Goal: Task Accomplishment & Management: Manage account settings

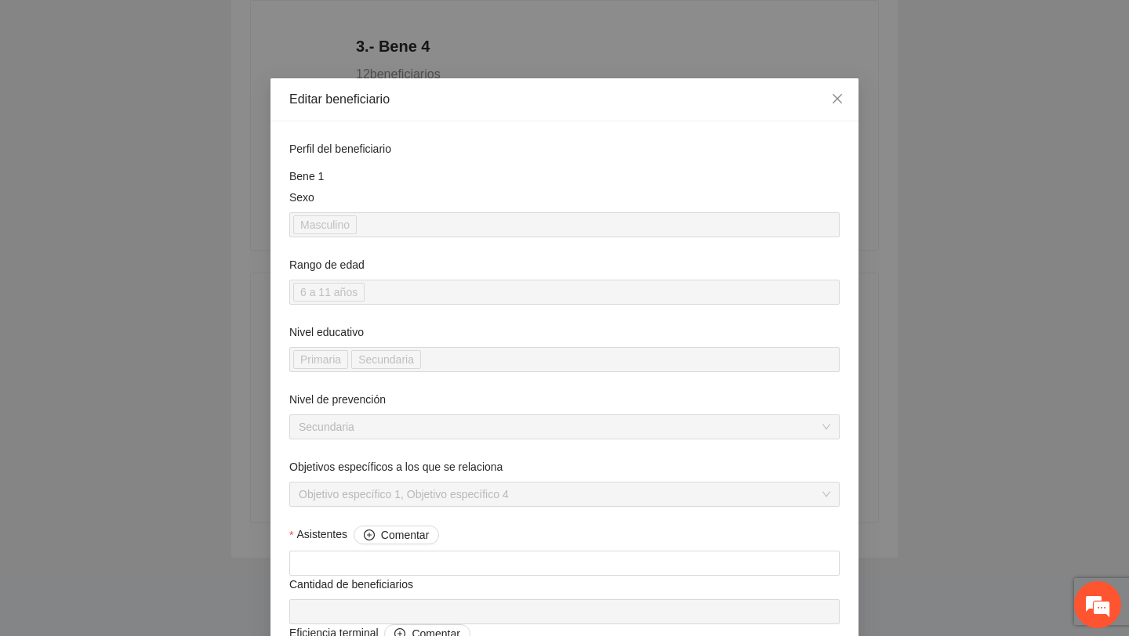
scroll to position [1507, 0]
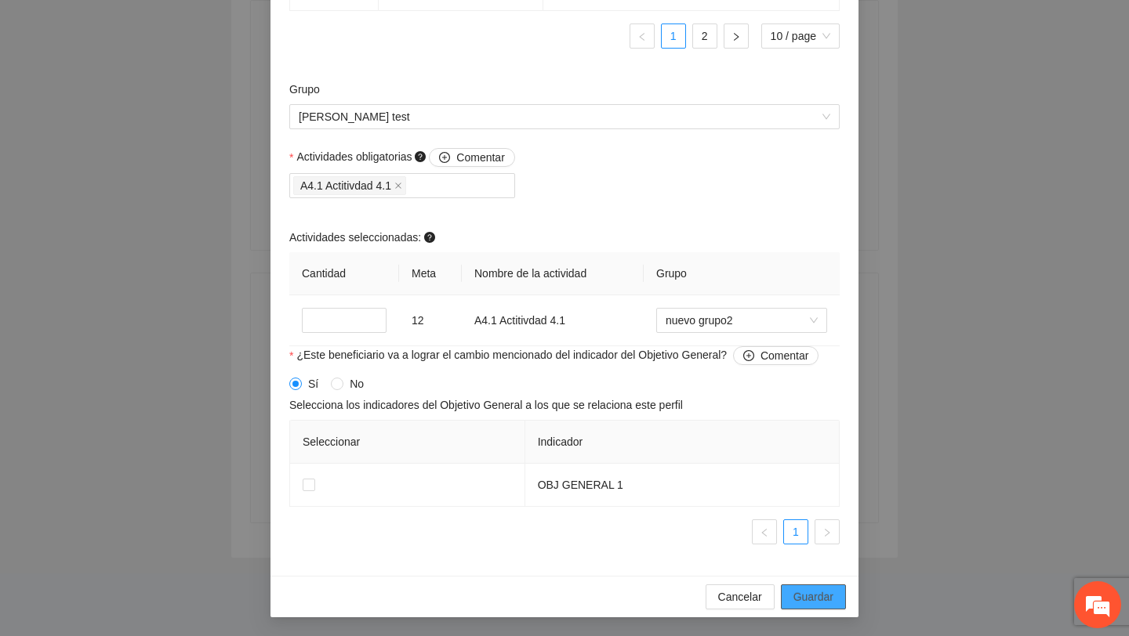
click at [798, 591] on span "Guardar" at bounding box center [813, 597] width 40 height 17
click at [816, 591] on span "Guardar" at bounding box center [813, 597] width 40 height 17
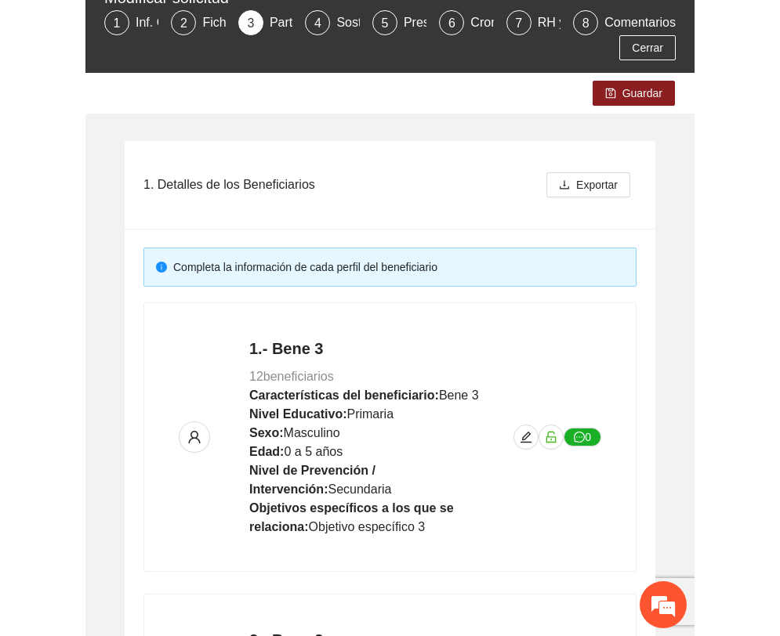
scroll to position [0, 0]
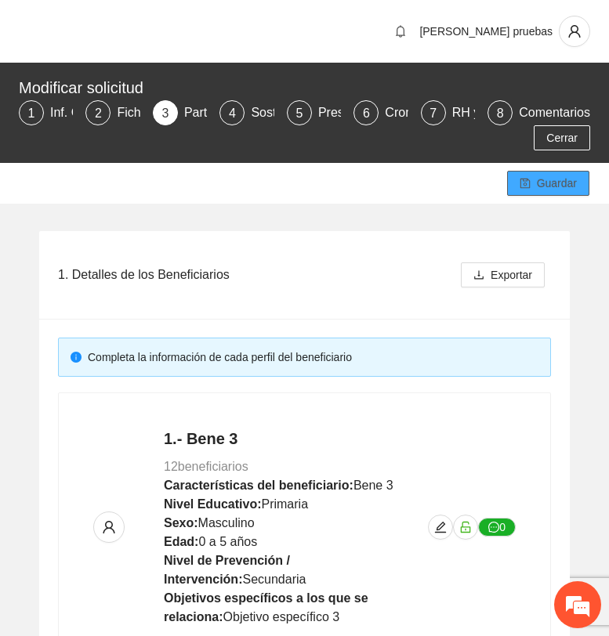
click at [545, 178] on span "Guardar" at bounding box center [557, 183] width 40 height 17
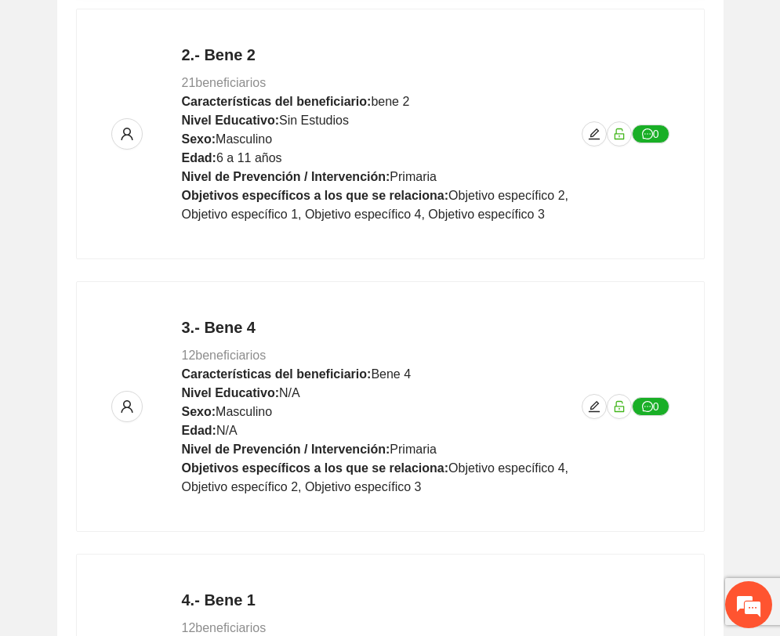
scroll to position [919, 0]
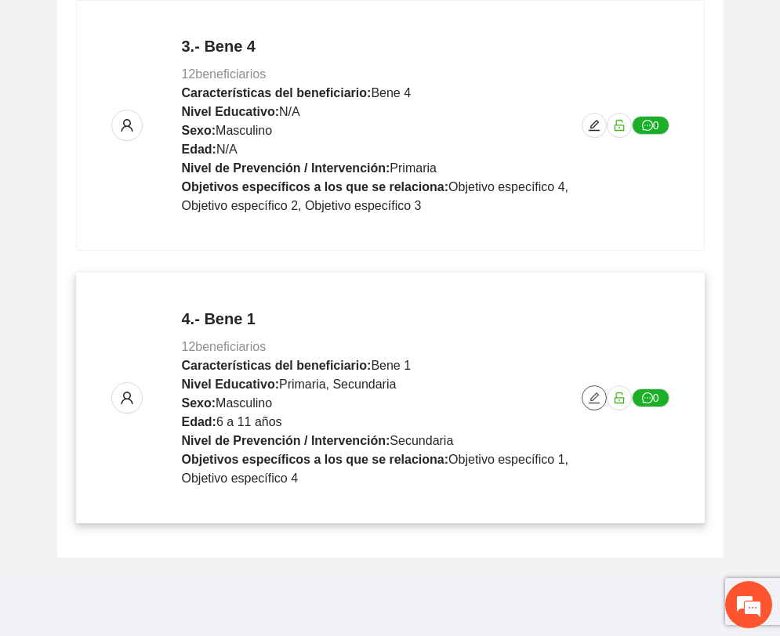
click at [589, 402] on icon "edit" at bounding box center [594, 398] width 13 height 13
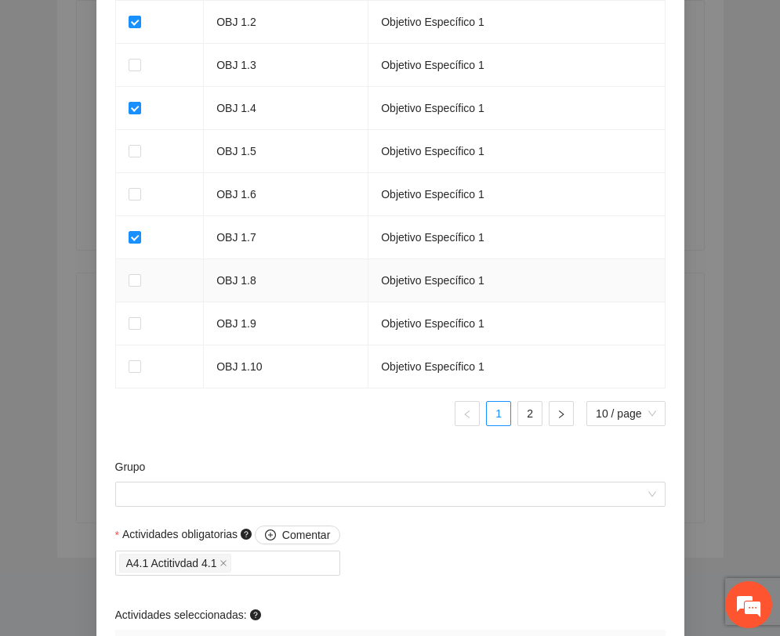
scroll to position [1507, 0]
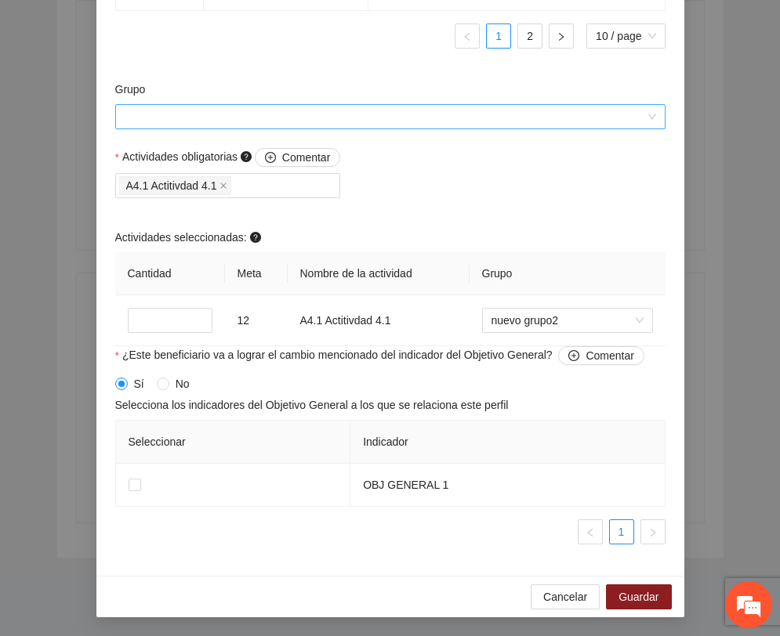
click at [309, 114] on input "Grupo" at bounding box center [385, 117] width 520 height 24
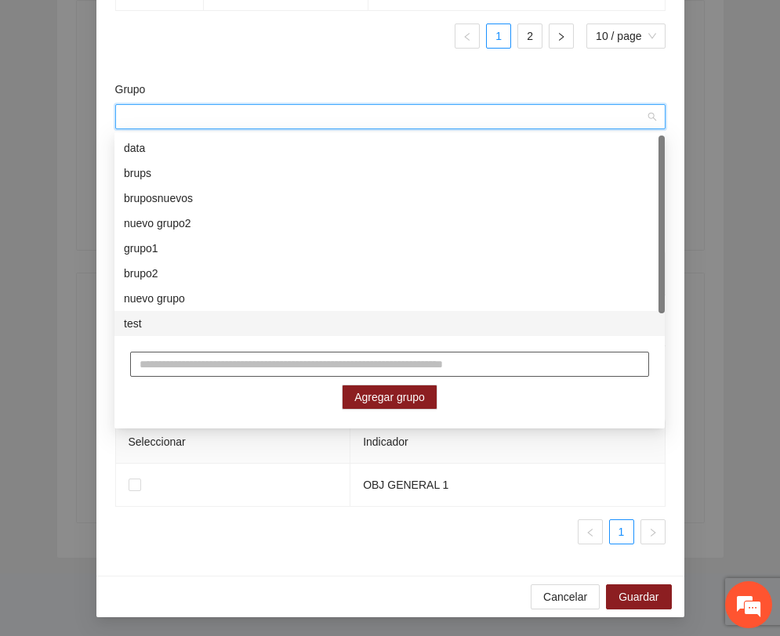
click at [264, 361] on input "text" at bounding box center [389, 364] width 519 height 25
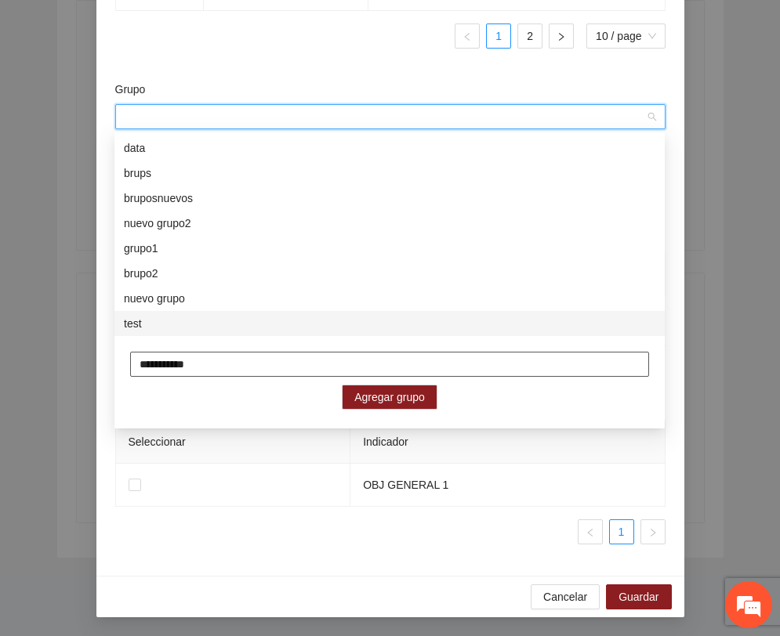
click at [163, 365] on input "**********" at bounding box center [389, 364] width 519 height 25
click at [163, 364] on input "**********" at bounding box center [389, 364] width 519 height 25
type input "**********"
click at [372, 404] on span "Agregar grupo" at bounding box center [389, 397] width 71 height 17
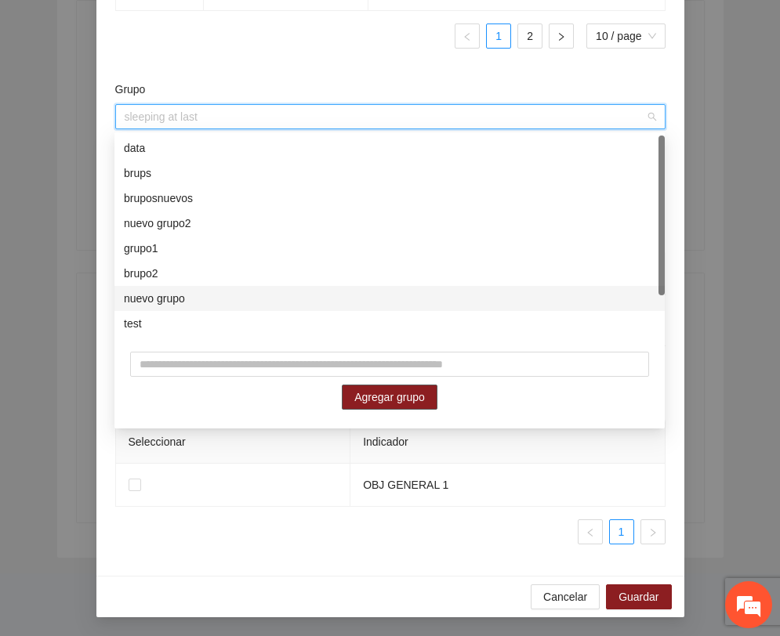
scroll to position [50, 0]
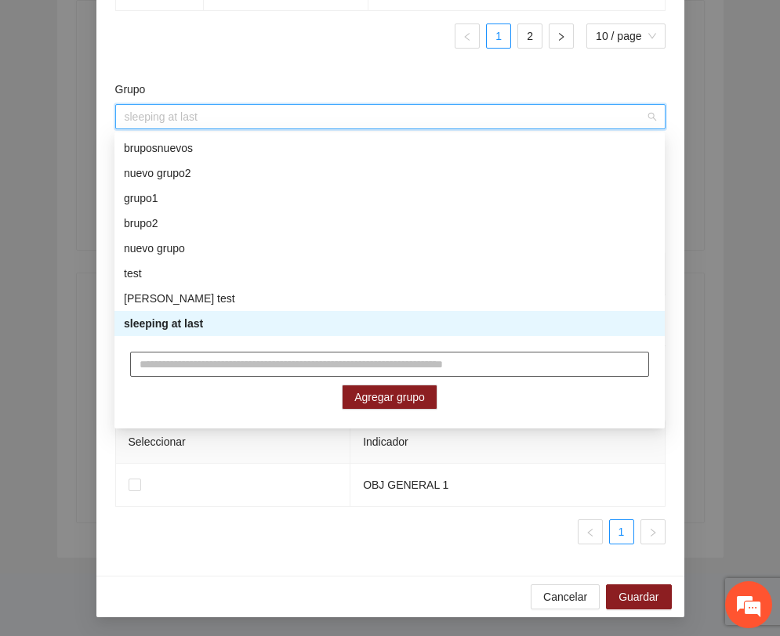
click at [345, 365] on input "text" at bounding box center [389, 364] width 519 height 25
click at [505, 457] on th "Indicador" at bounding box center [507, 442] width 314 height 43
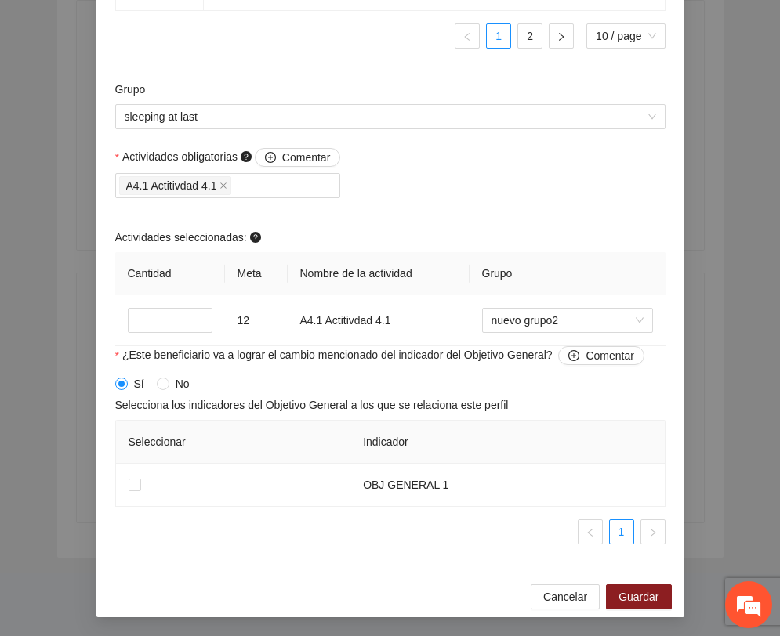
click at [398, 142] on div "Grupo sleeping at last" at bounding box center [390, 114] width 558 height 67
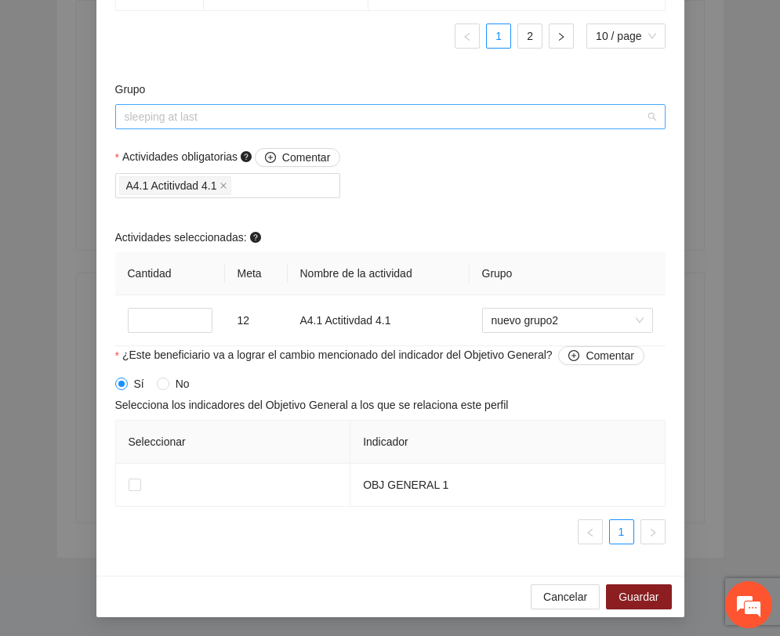
click at [407, 112] on span "sleeping at last" at bounding box center [390, 117] width 531 height 24
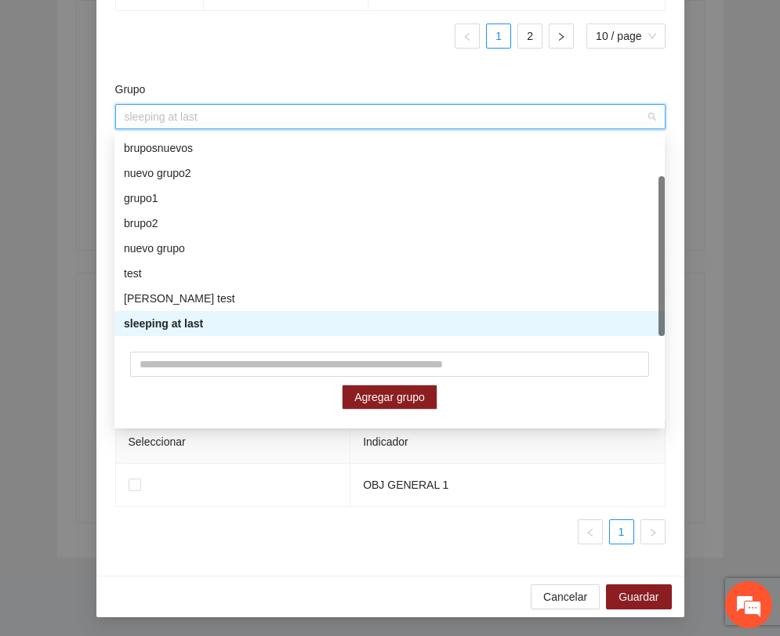
click at [270, 326] on div "sleeping at last" at bounding box center [389, 323] width 531 height 17
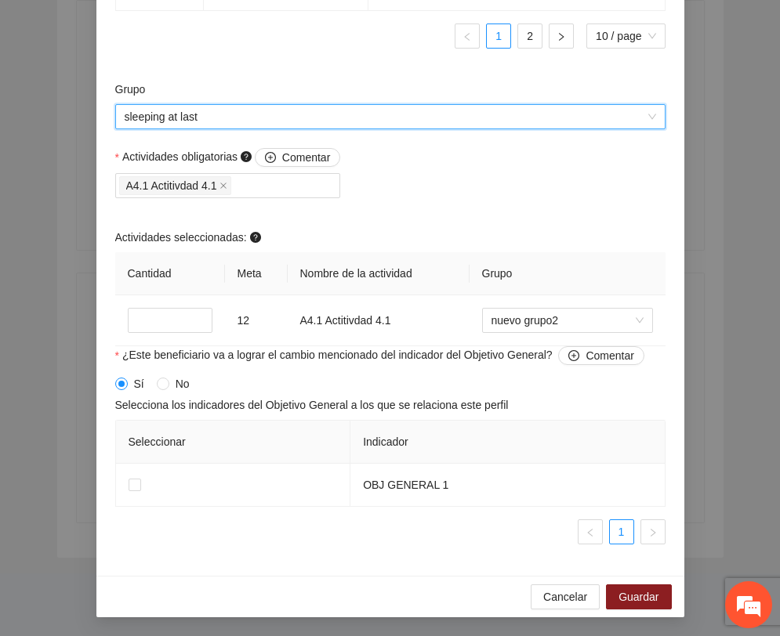
click at [336, 124] on span "sleeping at last" at bounding box center [390, 117] width 531 height 24
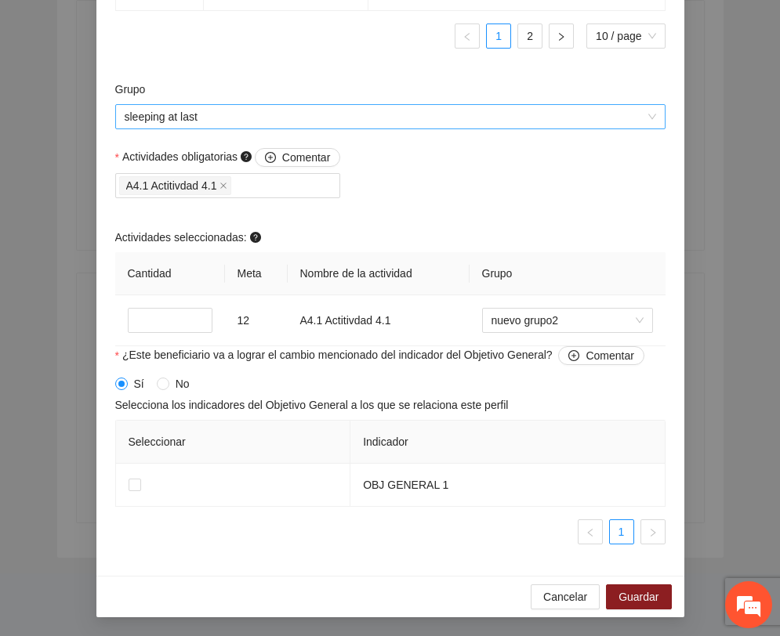
click at [465, 122] on span "sleeping at last" at bounding box center [390, 117] width 531 height 24
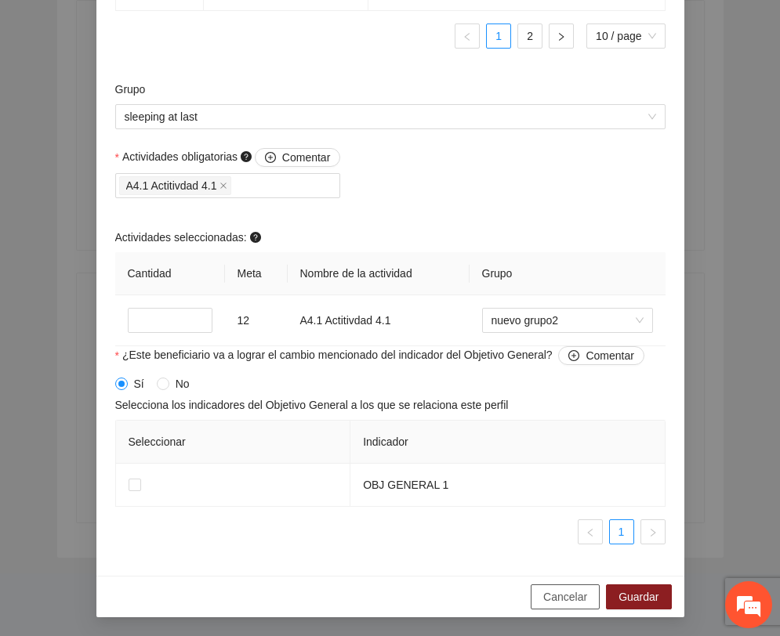
click at [564, 604] on span "Cancelar" at bounding box center [565, 597] width 44 height 17
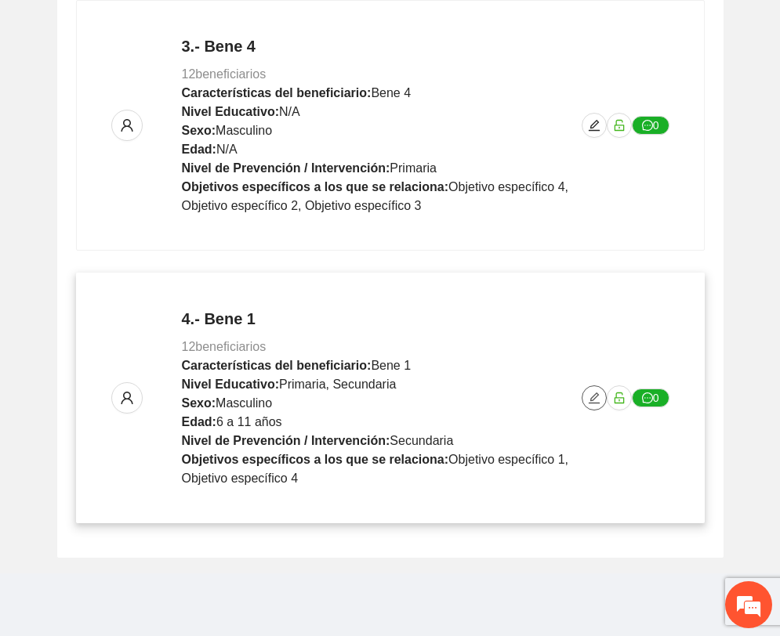
click at [593, 397] on icon "edit" at bounding box center [594, 398] width 11 height 11
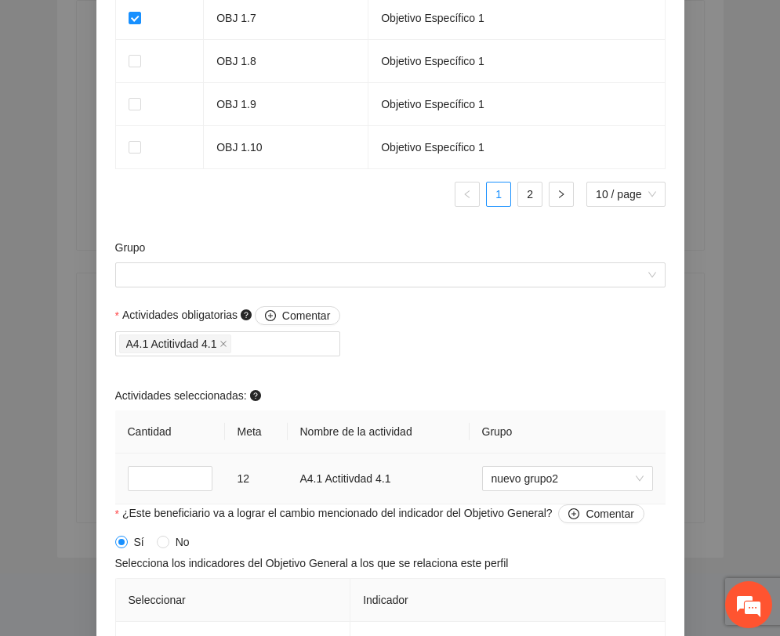
scroll to position [1507, 0]
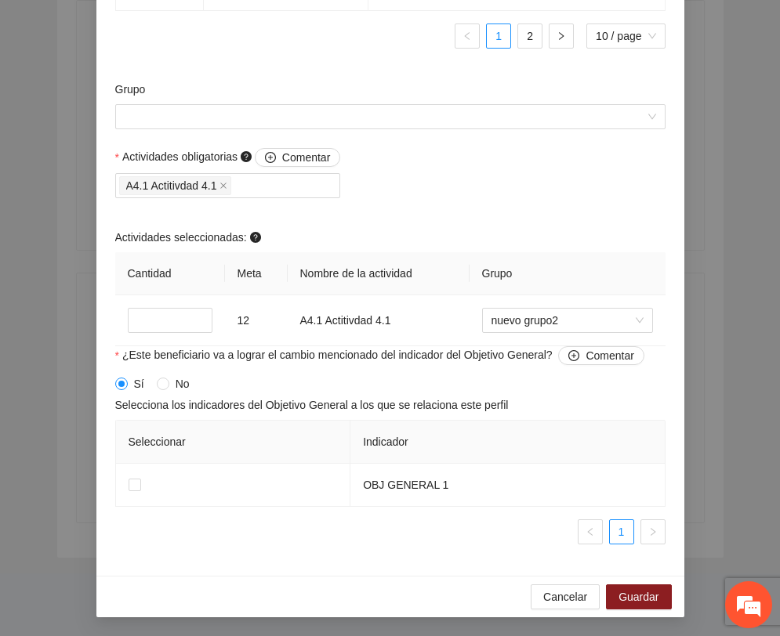
click at [353, 140] on div "Grupo" at bounding box center [390, 114] width 558 height 67
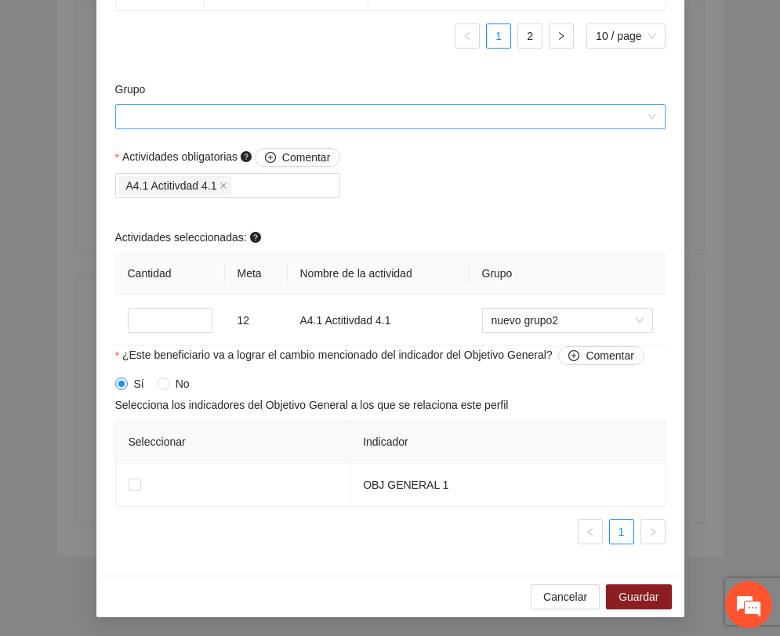
click at [364, 125] on input "Grupo" at bounding box center [385, 117] width 520 height 24
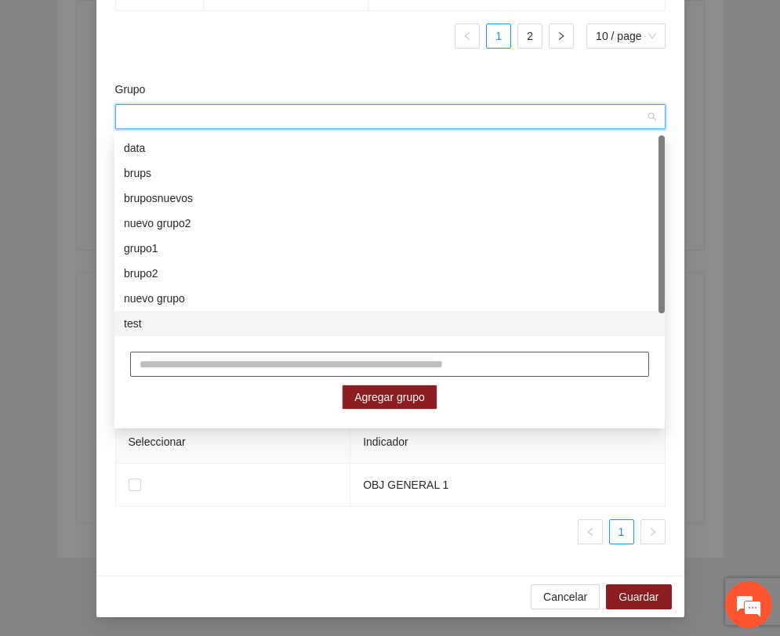
click at [322, 366] on input "text" at bounding box center [389, 364] width 519 height 25
type input "****"
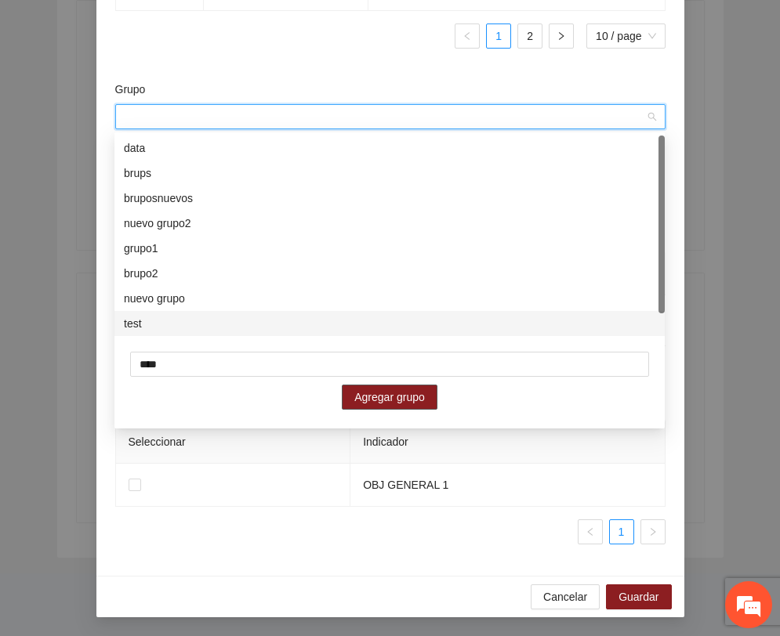
click at [432, 396] on button "Agregar grupo" at bounding box center [390, 397] width 96 height 25
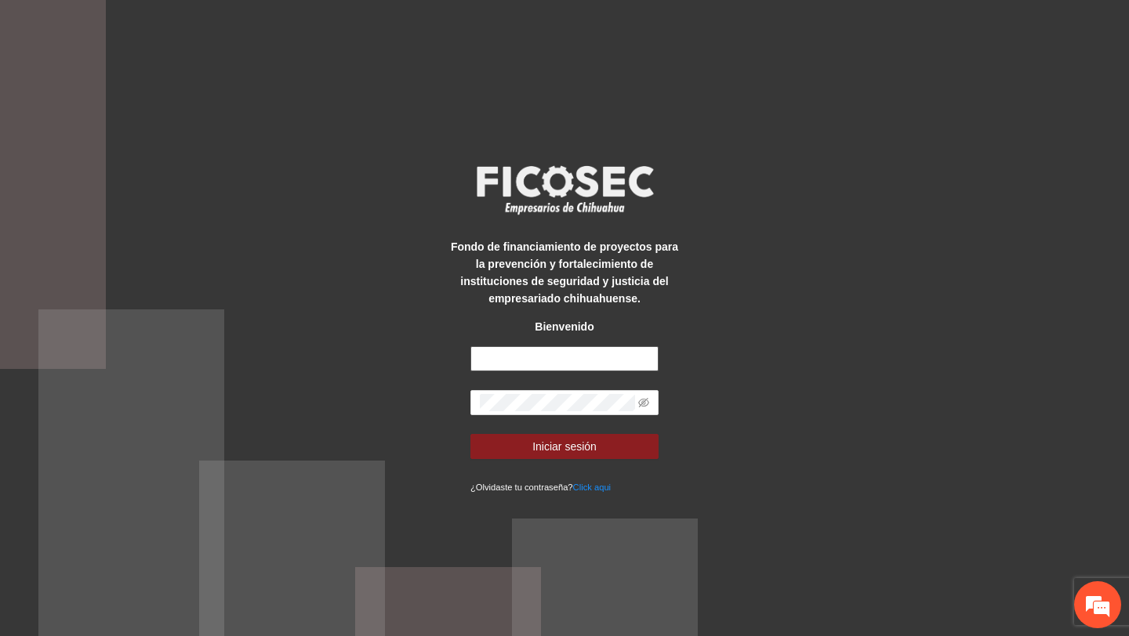
click at [570, 362] on input "text" at bounding box center [564, 358] width 188 height 25
type input "**********"
click at [646, 404] on icon "eye-invisible" at bounding box center [643, 402] width 11 height 11
click at [470, 434] on button "Iniciar sesión" at bounding box center [564, 446] width 188 height 25
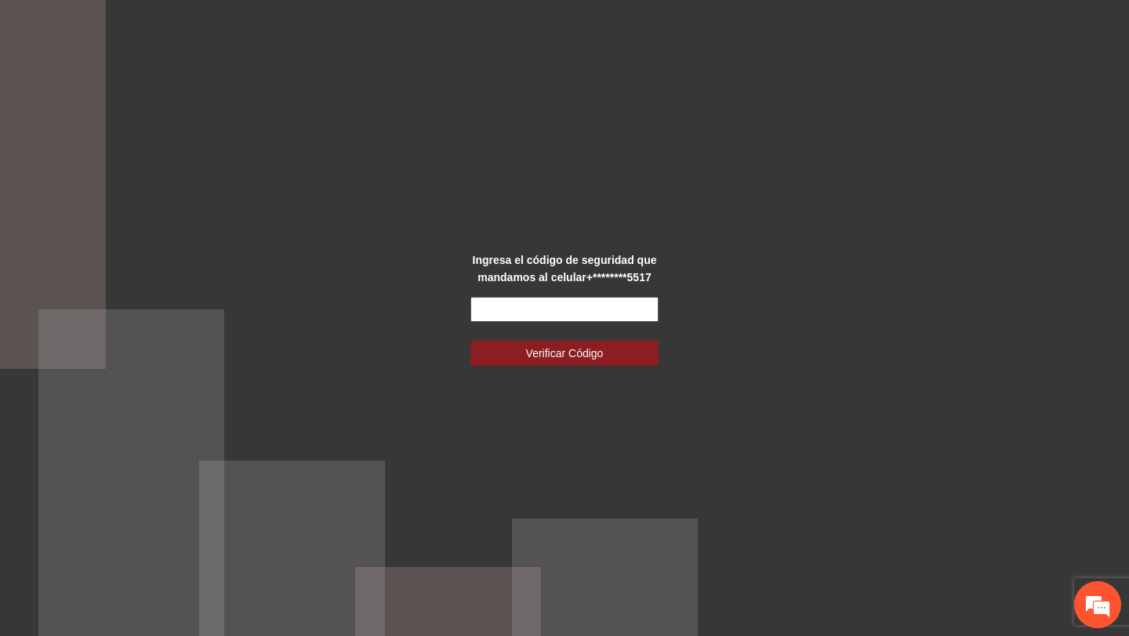
click at [555, 313] on input "text" at bounding box center [564, 309] width 188 height 25
type input "******"
click at [470, 341] on button "Verificar Código" at bounding box center [564, 353] width 188 height 25
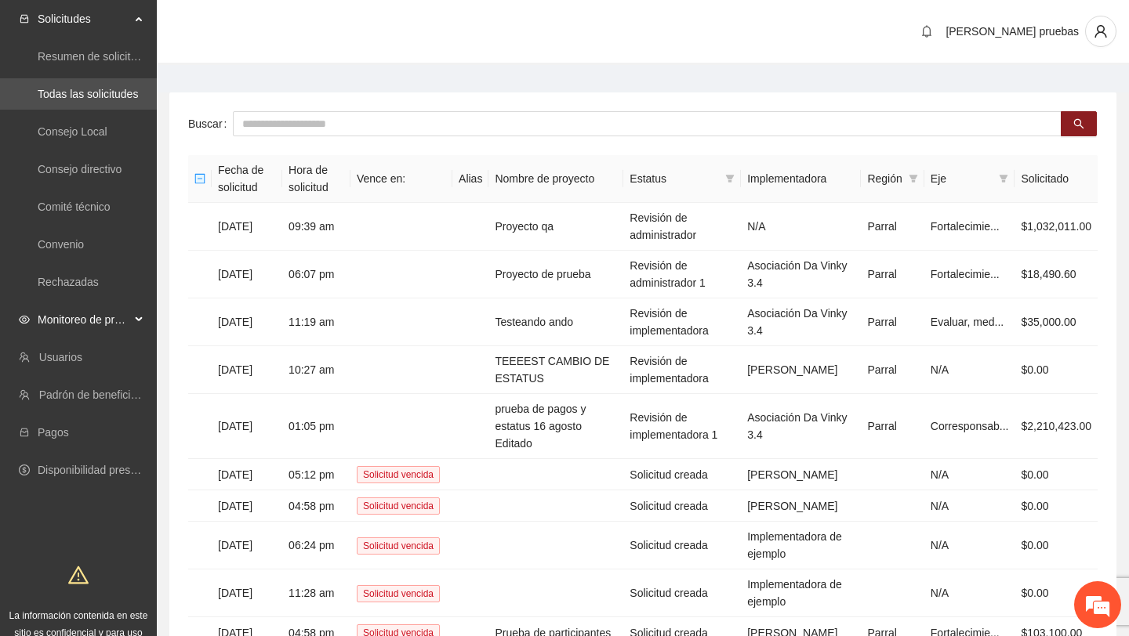
click at [112, 312] on span "Monitoreo de proyectos" at bounding box center [84, 319] width 92 height 31
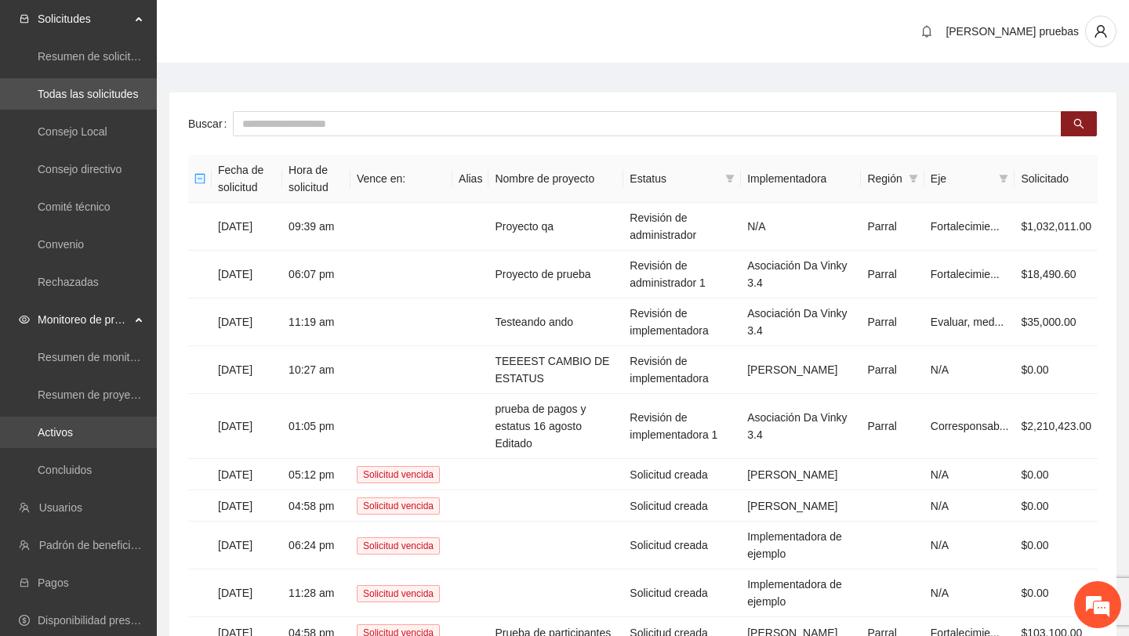
click at [73, 433] on link "Activos" at bounding box center [55, 432] width 35 height 13
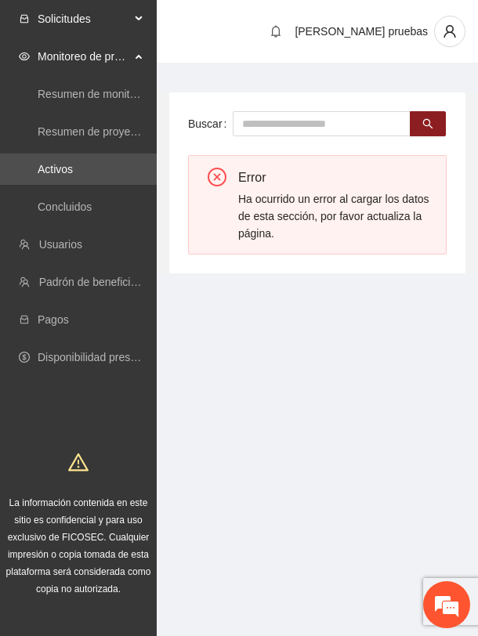
click at [121, 19] on span "Solicitudes" at bounding box center [84, 18] width 92 height 31
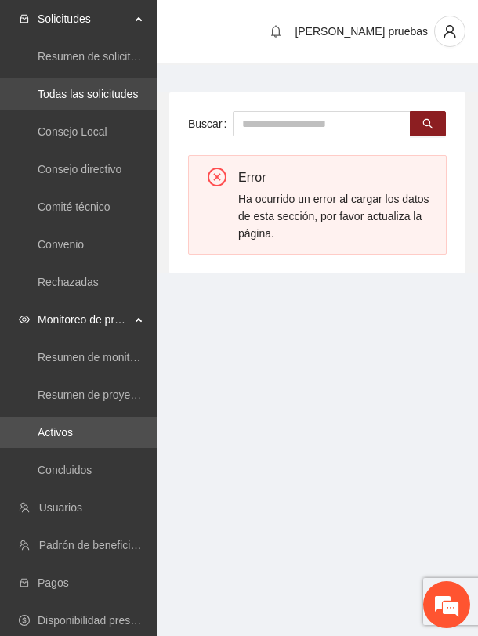
click at [98, 96] on link "Todas las solicitudes" at bounding box center [88, 94] width 100 height 13
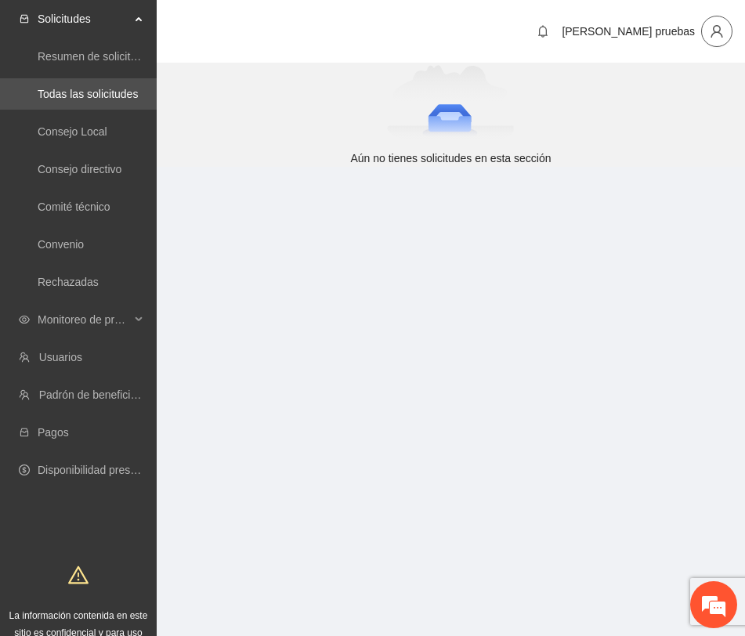
click at [477, 28] on icon "user" at bounding box center [717, 31] width 14 height 14
click at [477, 93] on span "Cerrar sesión" at bounding box center [672, 90] width 99 height 17
